Goal: Navigation & Orientation: Go to known website

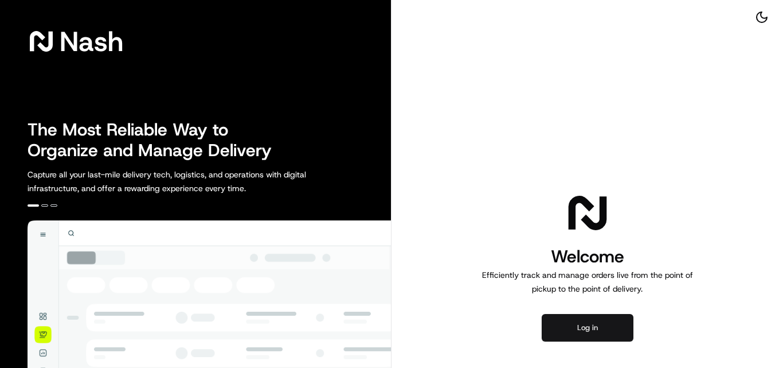
click at [588, 332] on button "Log in" at bounding box center [588, 328] width 92 height 28
